Goal: Task Accomplishment & Management: Complete application form

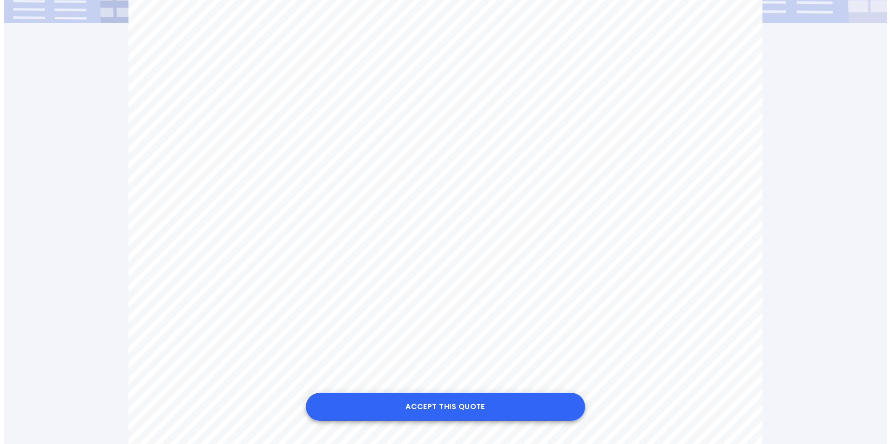
scroll to position [279, 0]
click at [406, 406] on button "Accept this Quote" at bounding box center [441, 407] width 279 height 28
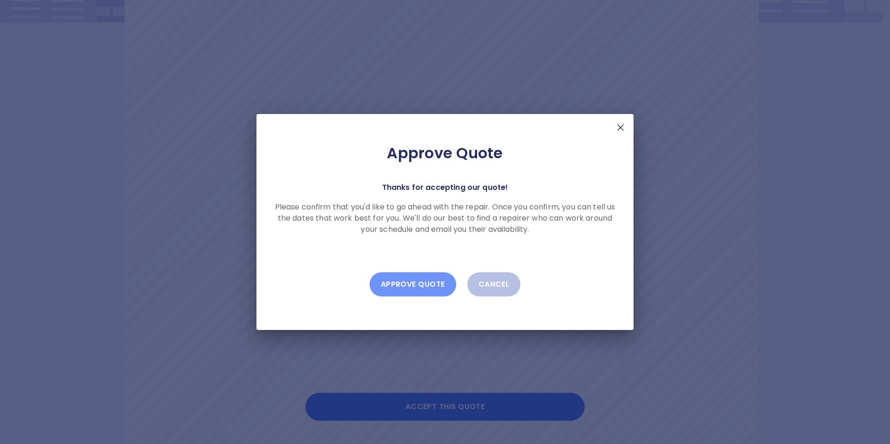
click at [446, 285] on button "Approve Quote" at bounding box center [412, 284] width 87 height 24
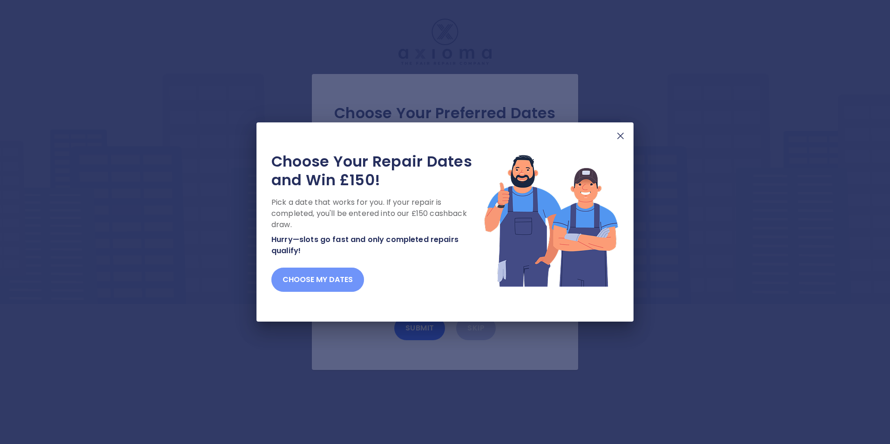
click at [351, 277] on button "Choose my dates" at bounding box center [317, 280] width 93 height 24
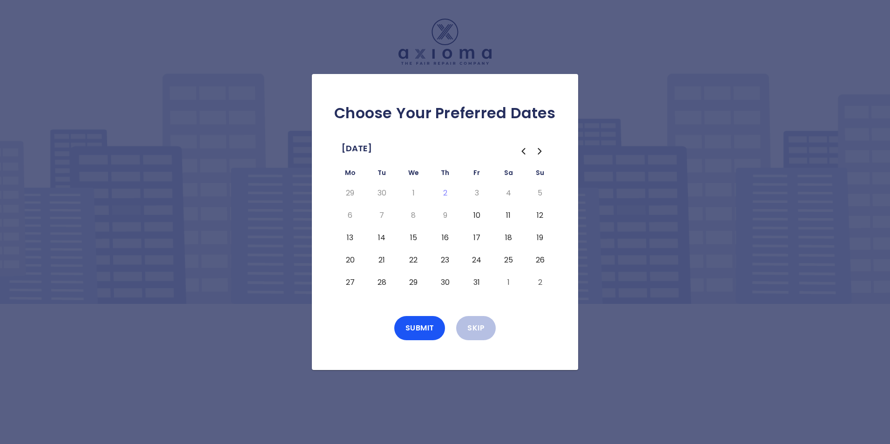
click at [509, 237] on button "18" at bounding box center [508, 237] width 17 height 15
click at [422, 322] on button "Submit" at bounding box center [419, 328] width 51 height 24
